Goal: Information Seeking & Learning: Learn about a topic

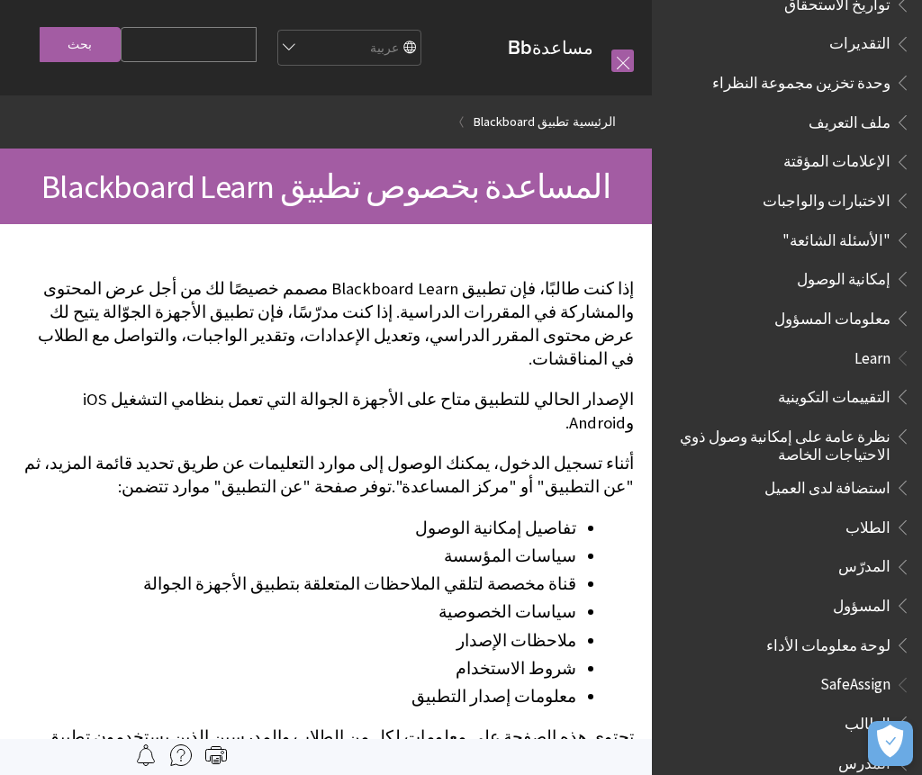
scroll to position [815, 0]
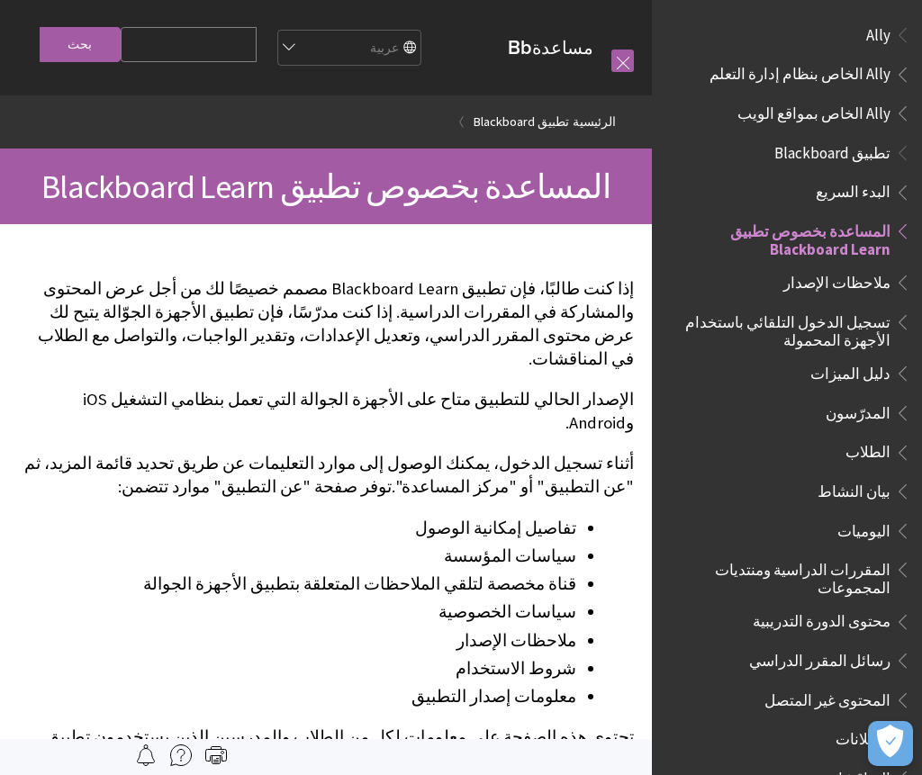
scroll to position [186, 0]
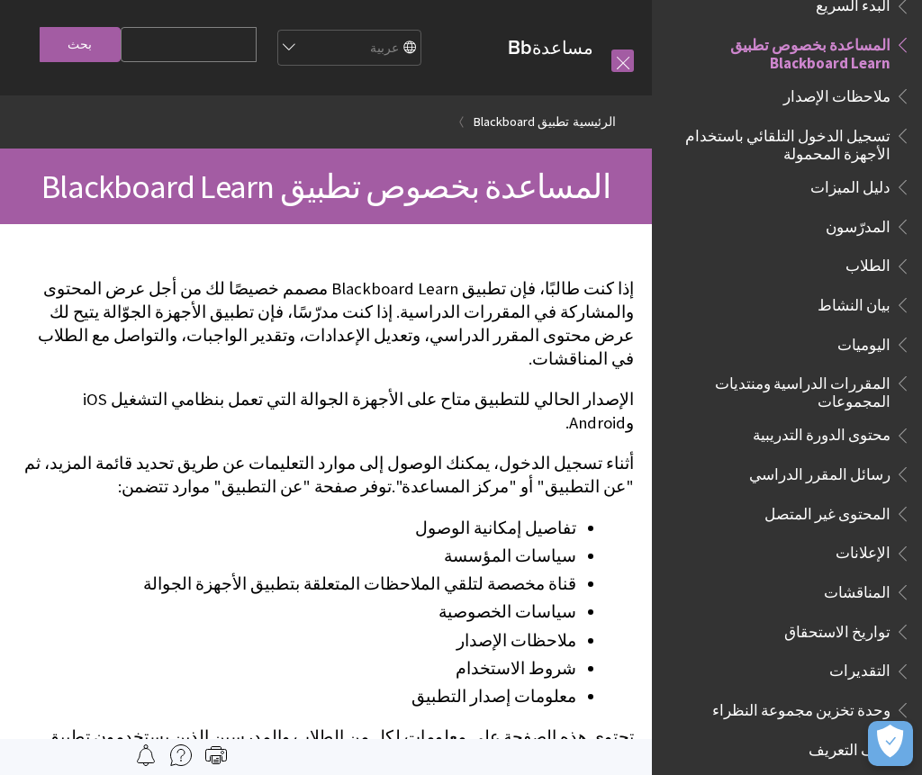
click at [864, 261] on span "الطلاب" at bounding box center [868, 263] width 45 height 24
